Goal: Task Accomplishment & Management: Manage account settings

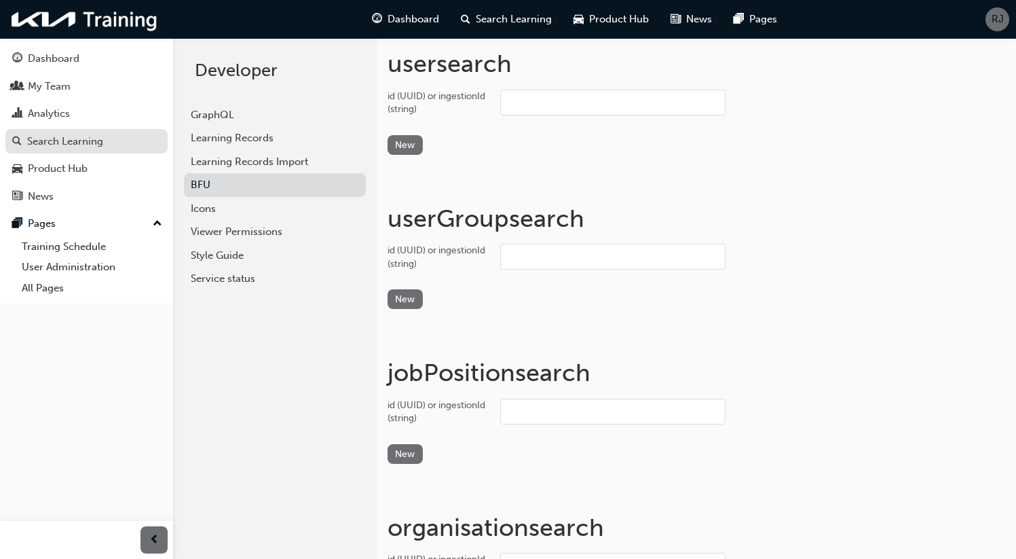
click at [89, 138] on div "Search Learning" at bounding box center [65, 142] width 76 height 16
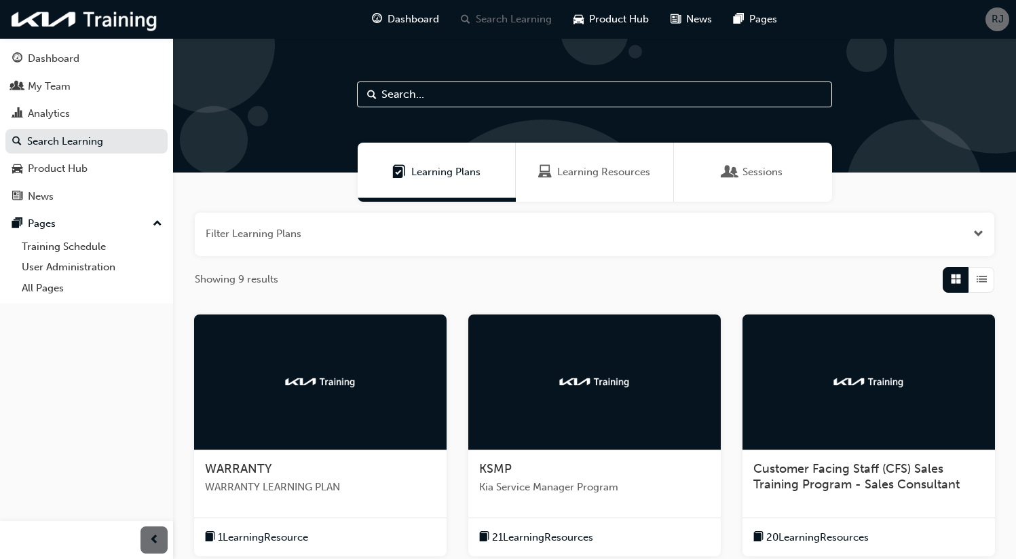
click at [333, 362] on div at bounding box center [320, 382] width 253 height 136
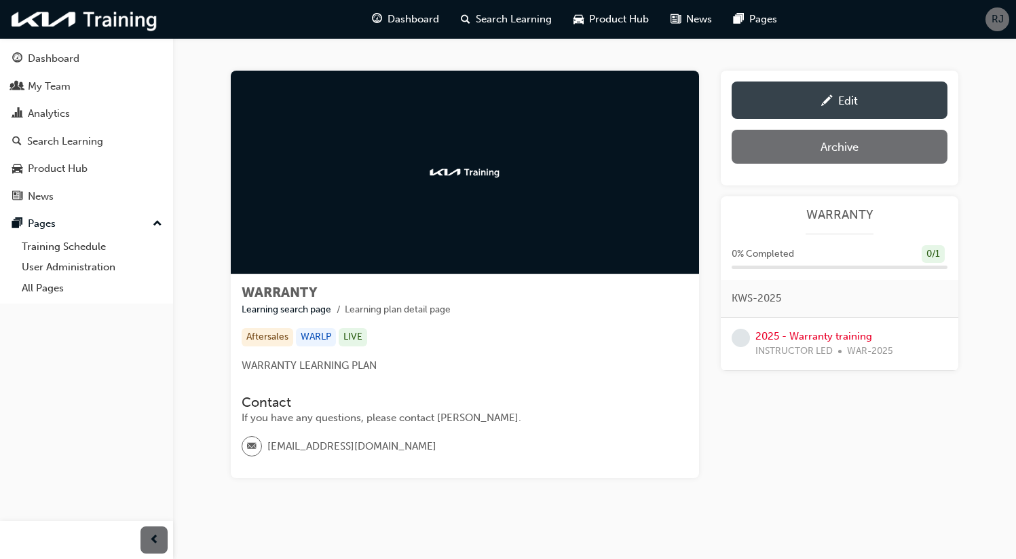
click at [879, 102] on div "Edit" at bounding box center [840, 100] width 196 height 17
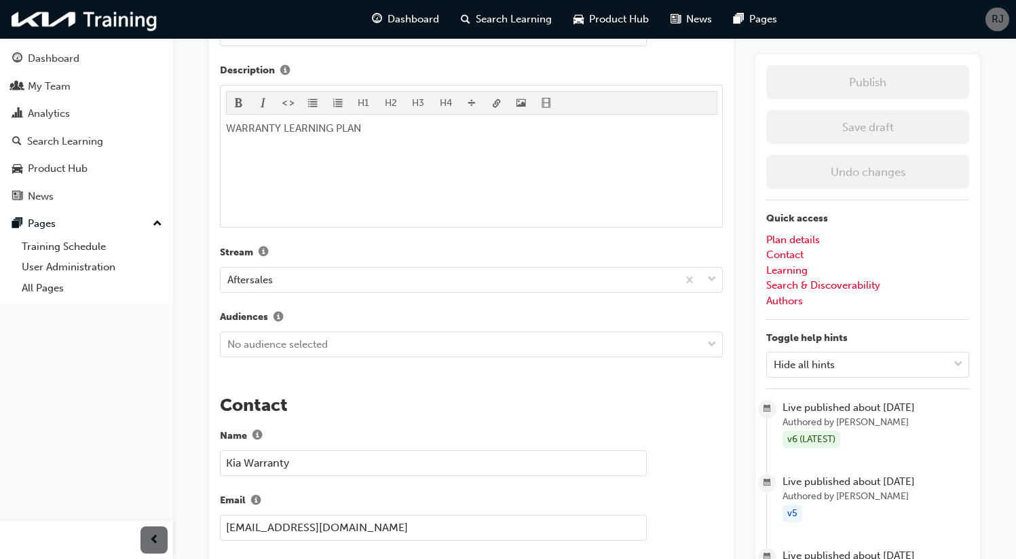
scroll to position [424, 0]
click at [417, 348] on div "The recent updates to learning plan sections may require manual migration steps…" at bounding box center [471, 567] width 525 height 1750
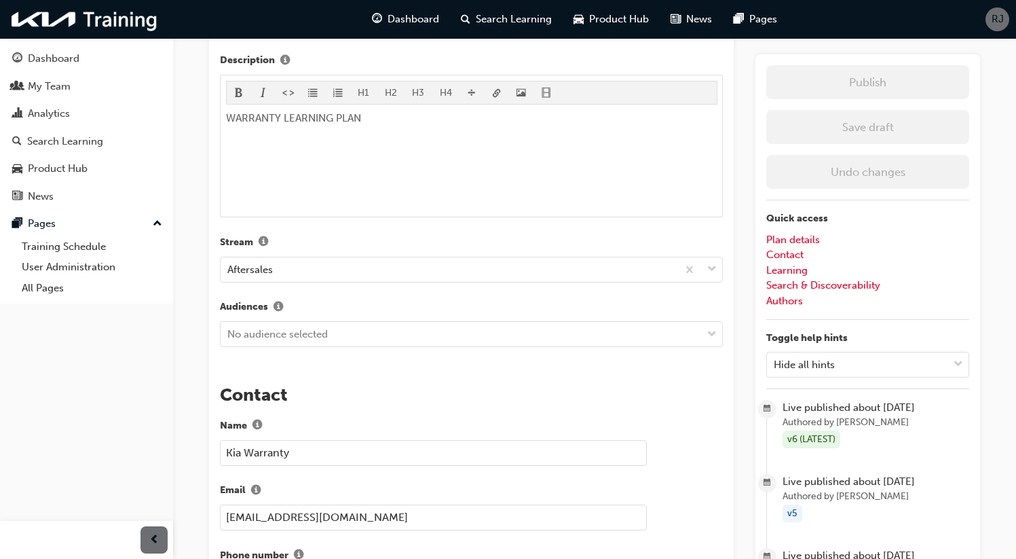
click at [133, 370] on div "Dashboard My Team Analytics Search Learning Product Hub News Pages Pages Traini…" at bounding box center [86, 262] width 173 height 525
